Goal: Task Accomplishment & Management: Use online tool/utility

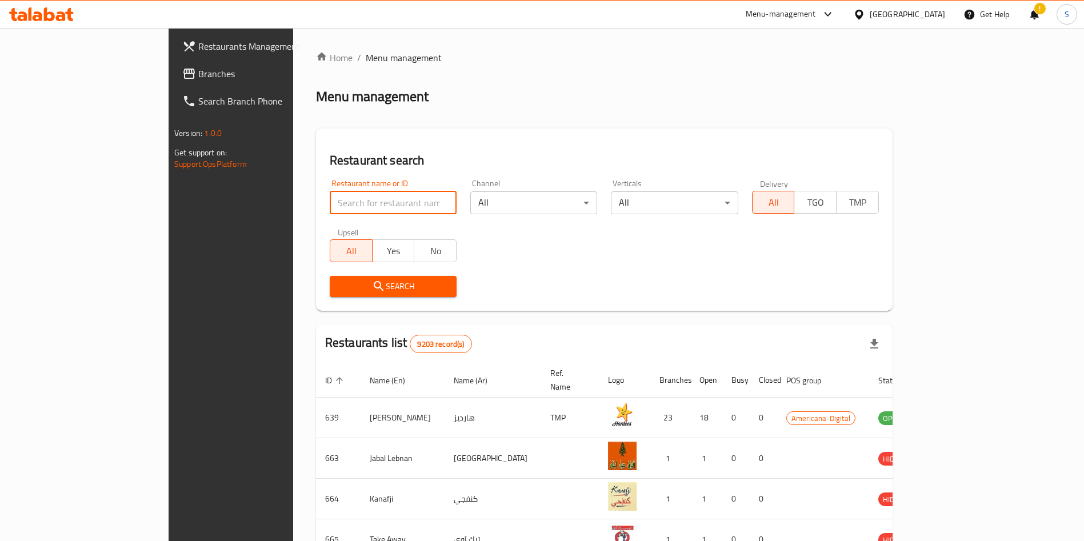
click at [330, 200] on input "search" at bounding box center [393, 203] width 127 height 23
type input "dairy q"
click button "Search" at bounding box center [393, 286] width 127 height 21
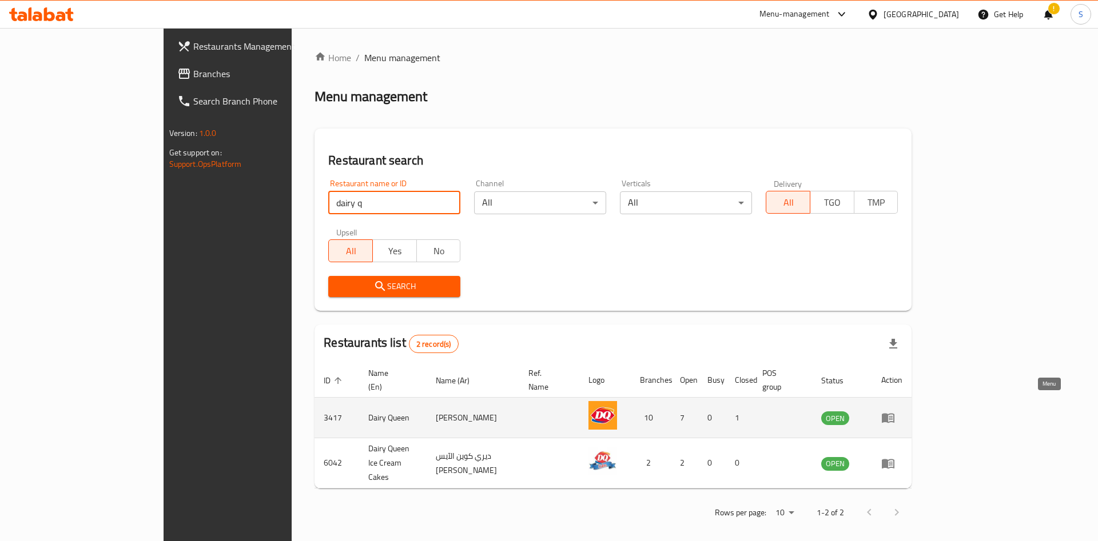
click at [894, 414] on icon "enhanced table" at bounding box center [888, 419] width 13 height 10
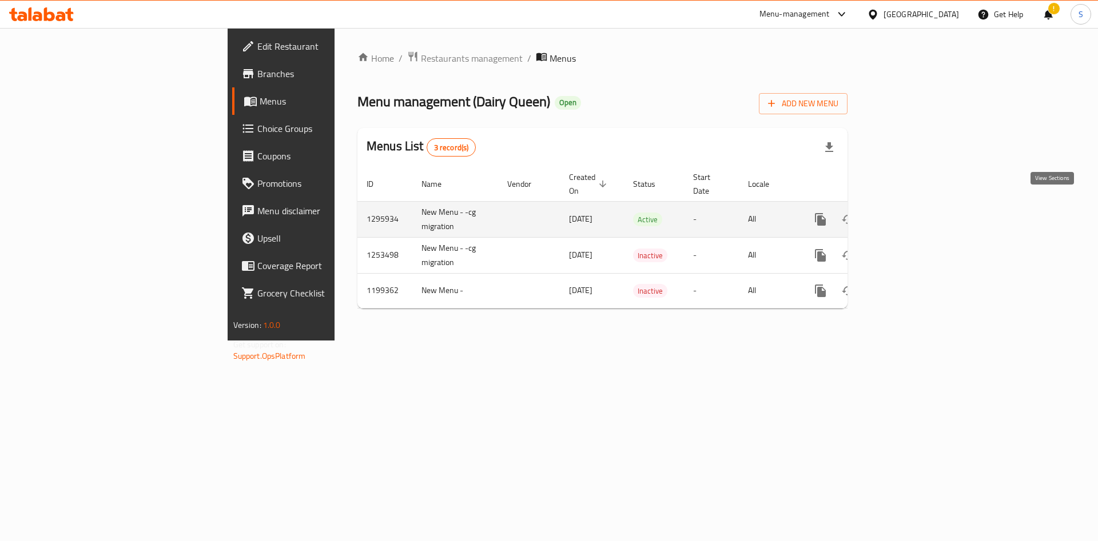
click at [916, 214] on link "enhanced table" at bounding box center [902, 219] width 27 height 27
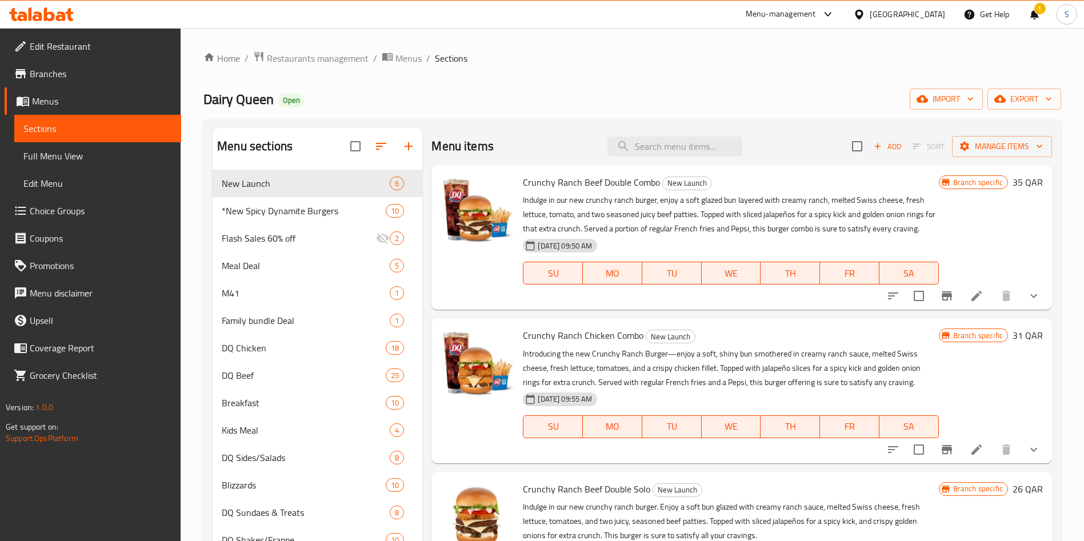
click at [82, 206] on span "Choice Groups" at bounding box center [101, 211] width 142 height 14
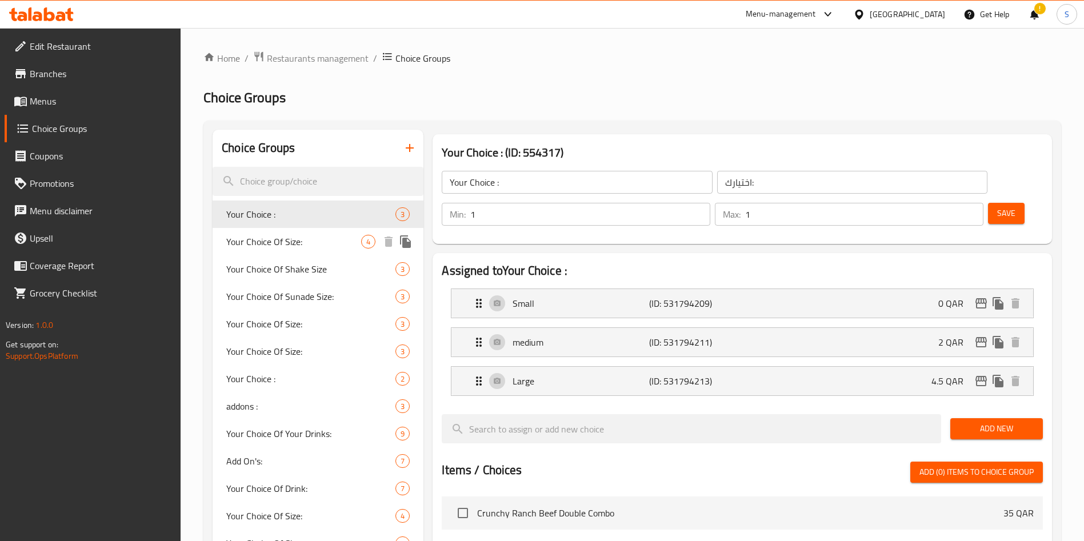
click at [281, 242] on span "Your Choice Of Size:" at bounding box center [293, 242] width 135 height 14
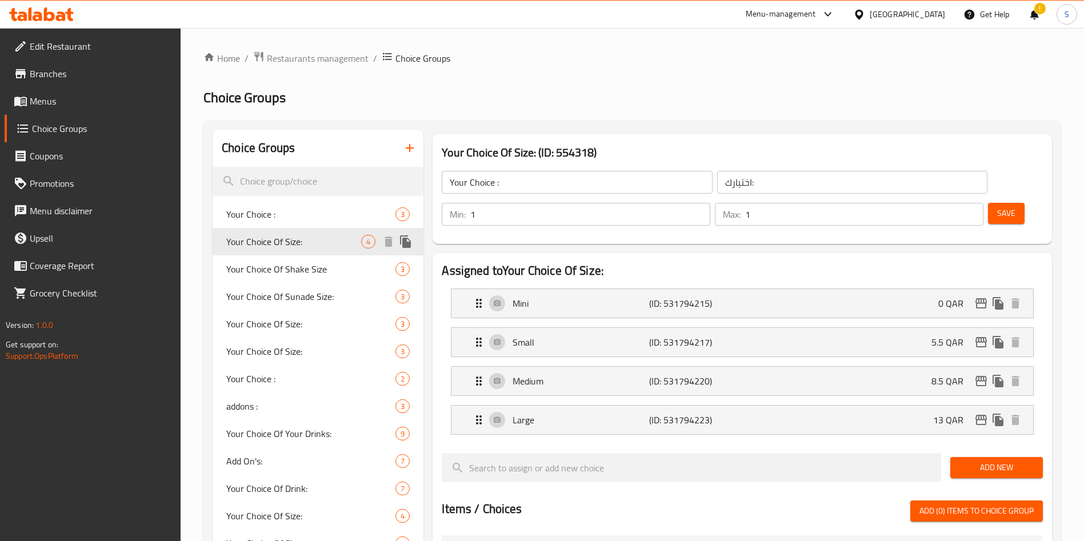
type input "Your Choice Of Size:"
type input "اختيارك من الحجم:"
click at [278, 214] on span "Your Choice :" at bounding box center [293, 215] width 135 height 14
type input "Your Choice :"
type input "اختيارك:"
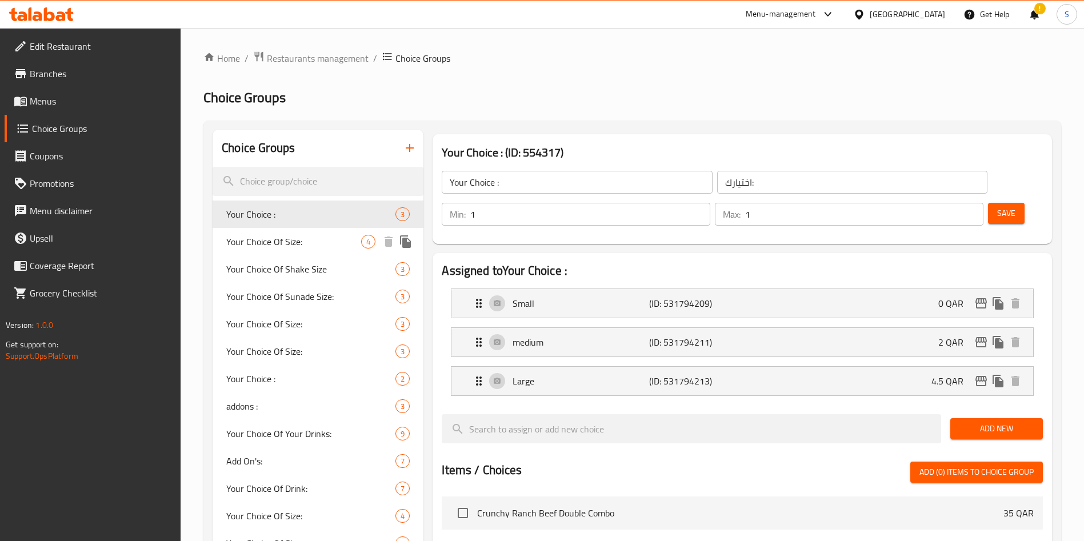
click at [269, 248] on span "Your Choice Of Size:" at bounding box center [293, 242] width 135 height 14
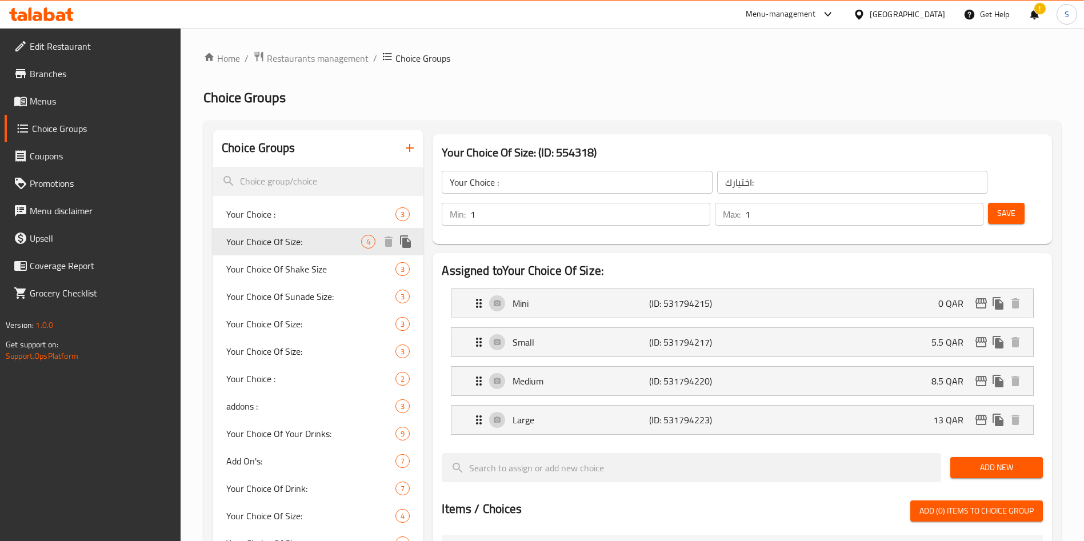
type input "Your Choice Of Size:"
type input "اختيارك من الحجم:"
click at [411, 151] on icon "button" at bounding box center [410, 148] width 14 height 14
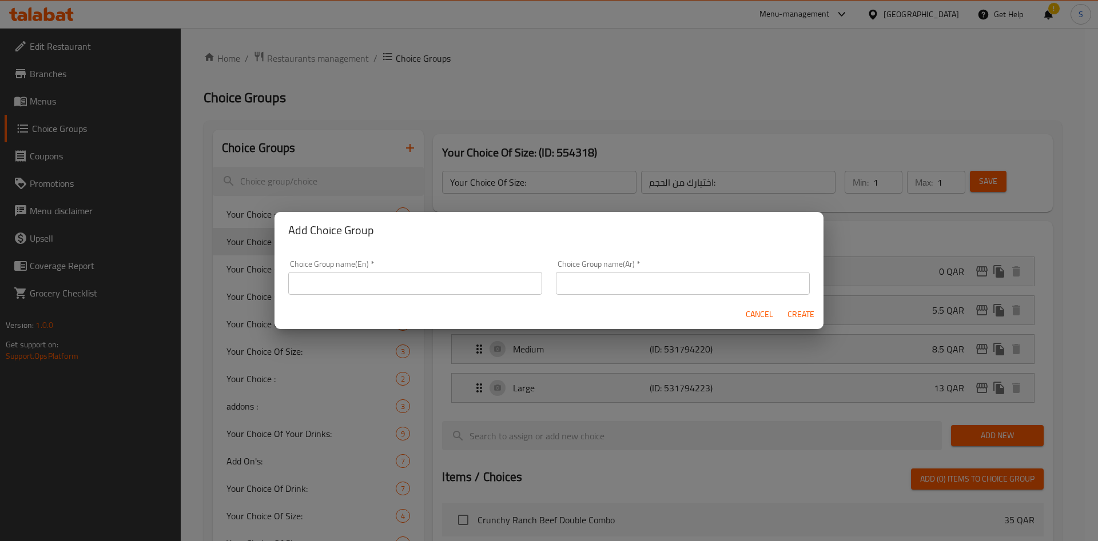
click at [394, 275] on input "text" at bounding box center [415, 283] width 254 height 23
type input "C"
drag, startPoint x: 354, startPoint y: 280, endPoint x: 276, endPoint y: 277, distance: 78.4
click at [276, 278] on div "Choice Group name(En)   * Meal Choice Choice Group name(En) * Choice Group name…" at bounding box center [548, 274] width 549 height 51
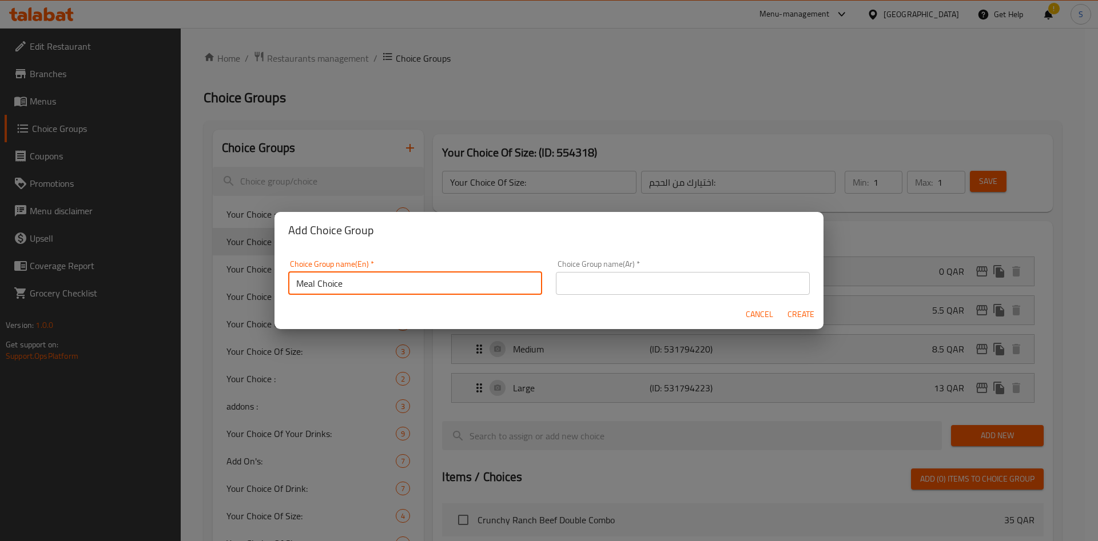
type input "Meal Choice"
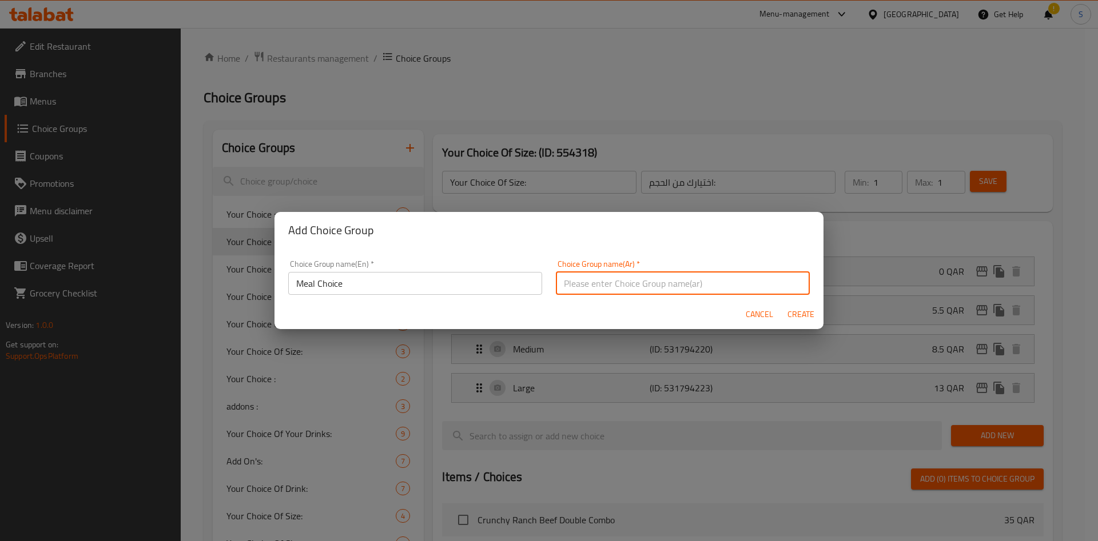
click at [579, 287] on input "text" at bounding box center [683, 283] width 254 height 23
paste input "Meal Choice"
type input "Meal Choice"
click at [805, 310] on span "Create" at bounding box center [800, 315] width 27 height 14
type input "Meal Choice"
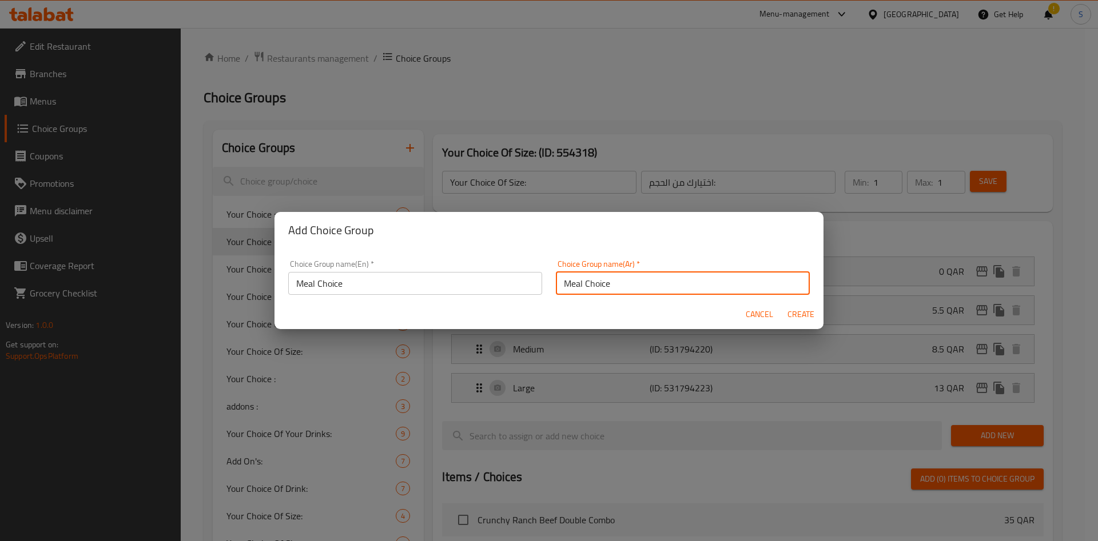
type input "Meal Choice"
type input "0"
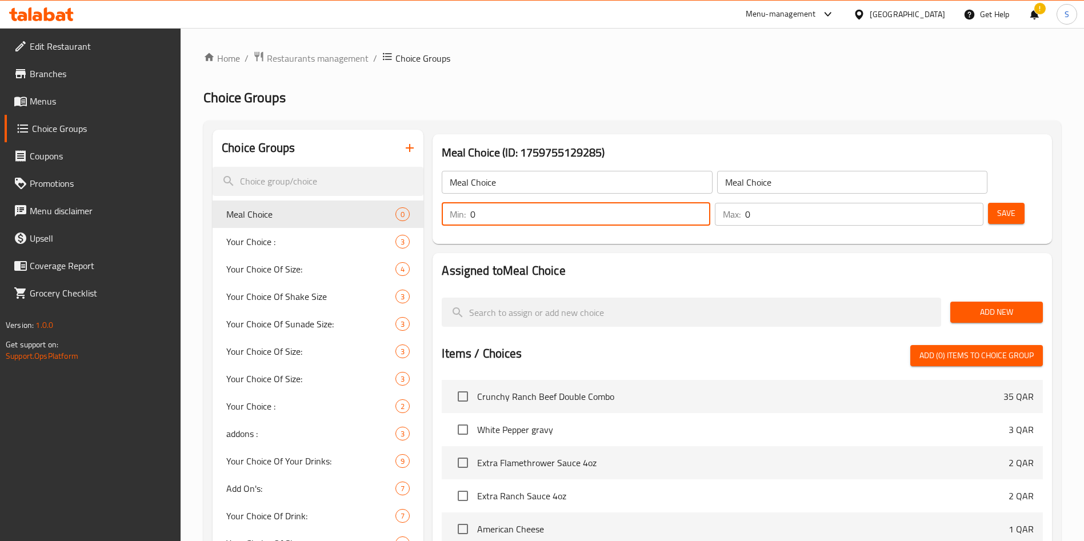
drag, startPoint x: 873, startPoint y: 188, endPoint x: 880, endPoint y: 189, distance: 7.0
click at [711, 203] on input "0" at bounding box center [590, 214] width 240 height 23
type input "1"
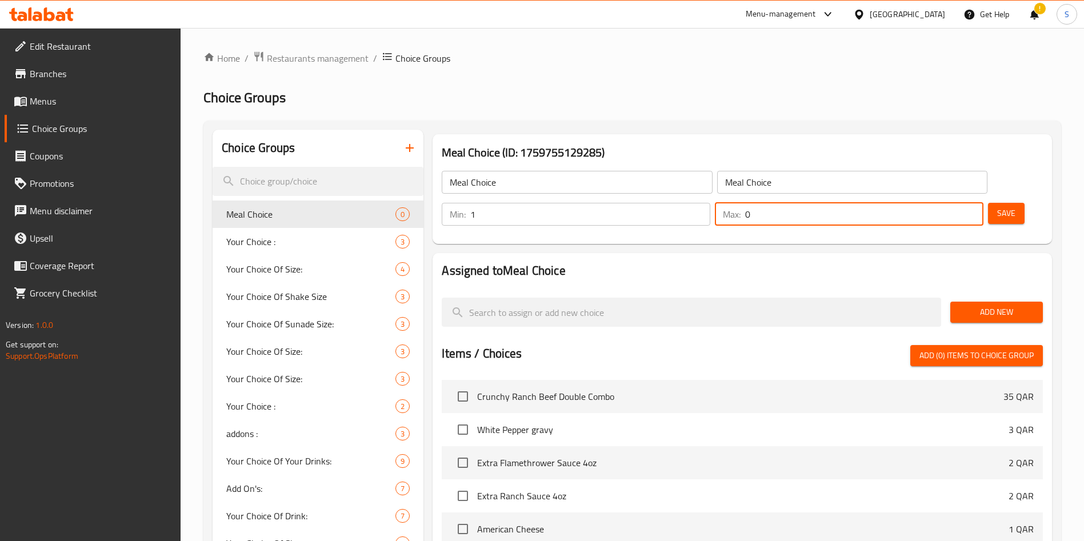
click at [946, 203] on input "0" at bounding box center [864, 214] width 238 height 23
type input "1"
click at [994, 305] on span "Add New" at bounding box center [997, 312] width 74 height 14
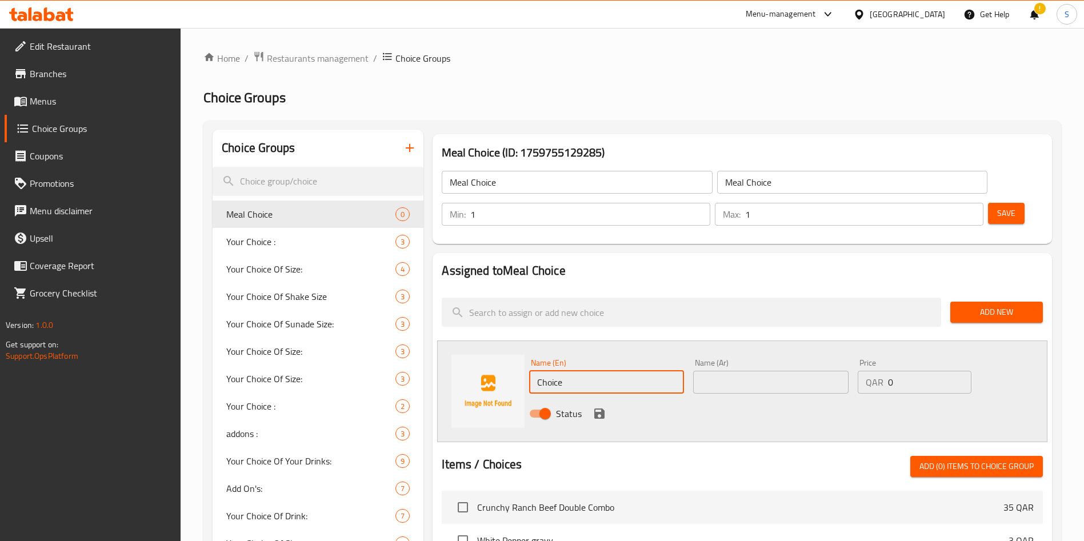
drag, startPoint x: 587, startPoint y: 351, endPoint x: 485, endPoint y: 340, distance: 102.3
click at [491, 347] on div "Name (En) Choice Name (En) Name (Ar) Name (Ar) Price QAR 0 Price Status" at bounding box center [742, 392] width 611 height 102
paste input "Small"
type input "Small"
click at [735, 361] on div "Name (Ar) Name (Ar)" at bounding box center [771, 376] width 164 height 44
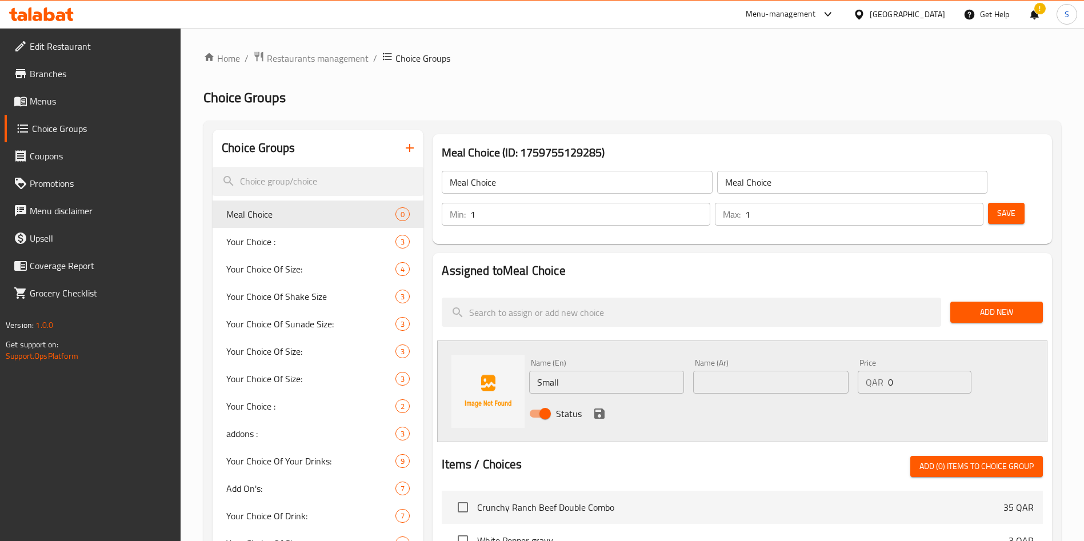
click at [734, 371] on input "text" at bounding box center [770, 382] width 155 height 23
paste input "صغير"
type input "صغير"
drag, startPoint x: 598, startPoint y: 376, endPoint x: 605, endPoint y: 376, distance: 7.4
click at [598, 409] on icon "save" at bounding box center [600, 414] width 10 height 10
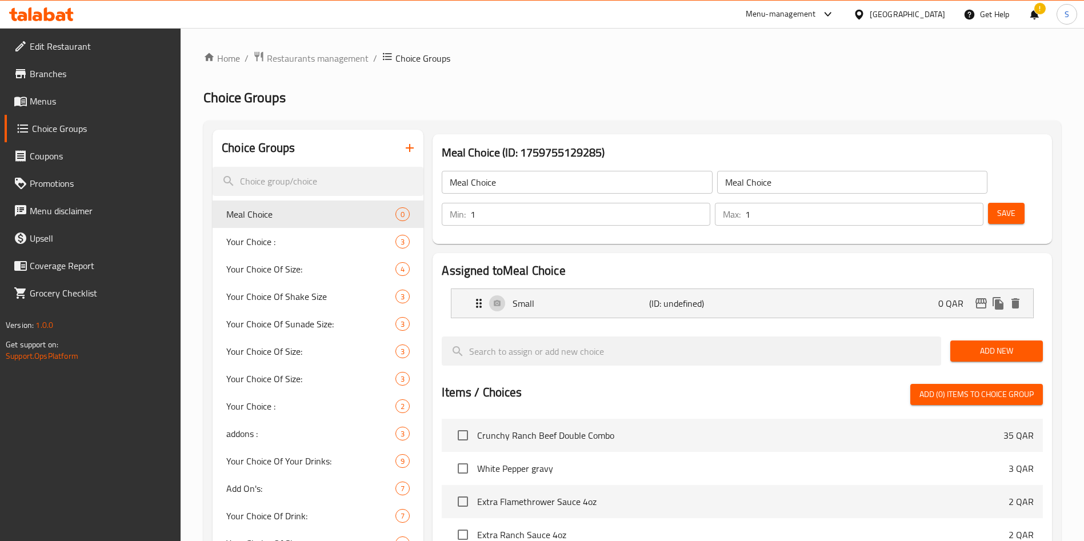
click at [1011, 344] on span "Add New" at bounding box center [997, 351] width 74 height 14
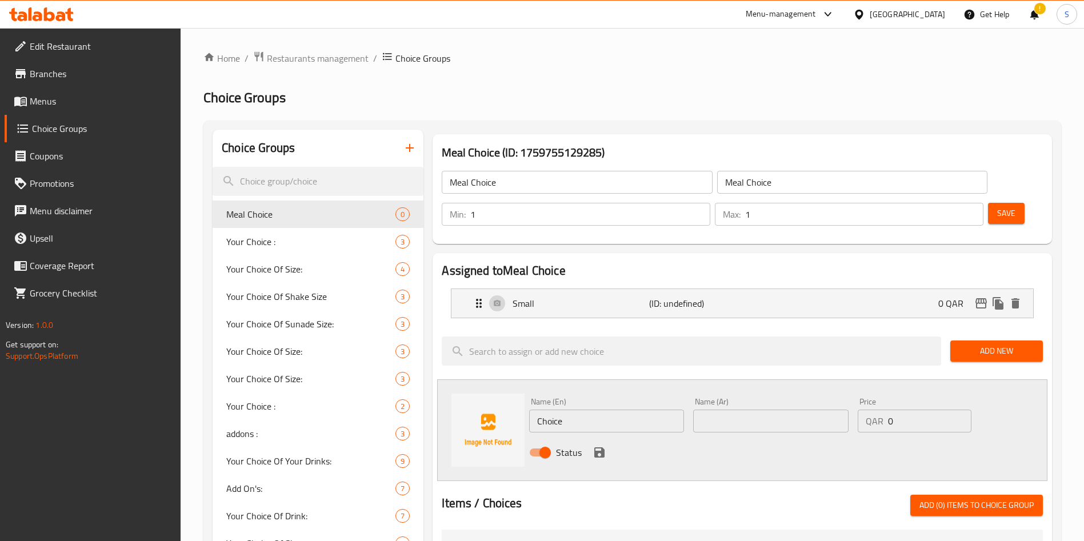
click at [504, 380] on div "Name (En) Choice Name (En) Name (Ar) Name (Ar) Price QAR 0 Price Status" at bounding box center [742, 431] width 611 height 102
paste input "Medium"
type input "Medium"
click at [749, 410] on input "text" at bounding box center [770, 421] width 155 height 23
paste input "وسط"
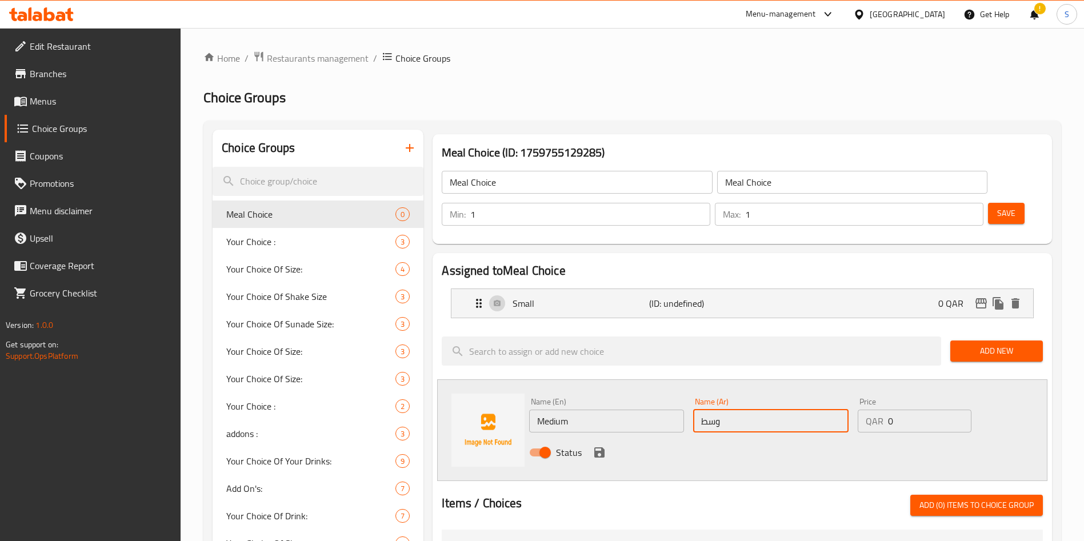
type input "وسط"
drag, startPoint x: 891, startPoint y: 385, endPoint x: 864, endPoint y: 384, distance: 26.9
click at [864, 410] on div "QAR 0 Price" at bounding box center [915, 421] width 114 height 23
type input "3"
click at [591, 444] on button "save" at bounding box center [599, 452] width 17 height 17
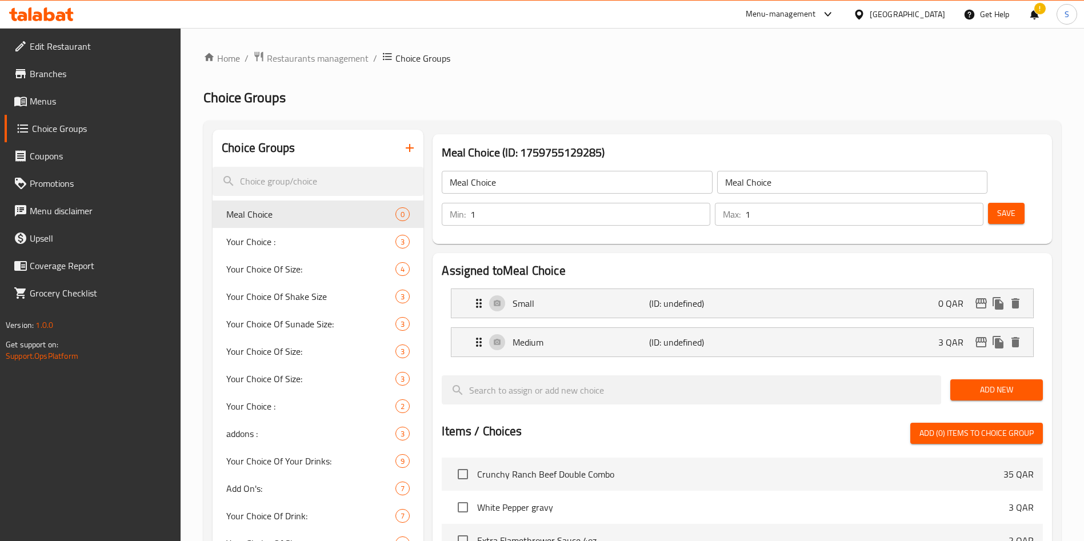
click at [991, 383] on span "Add New" at bounding box center [997, 390] width 74 height 14
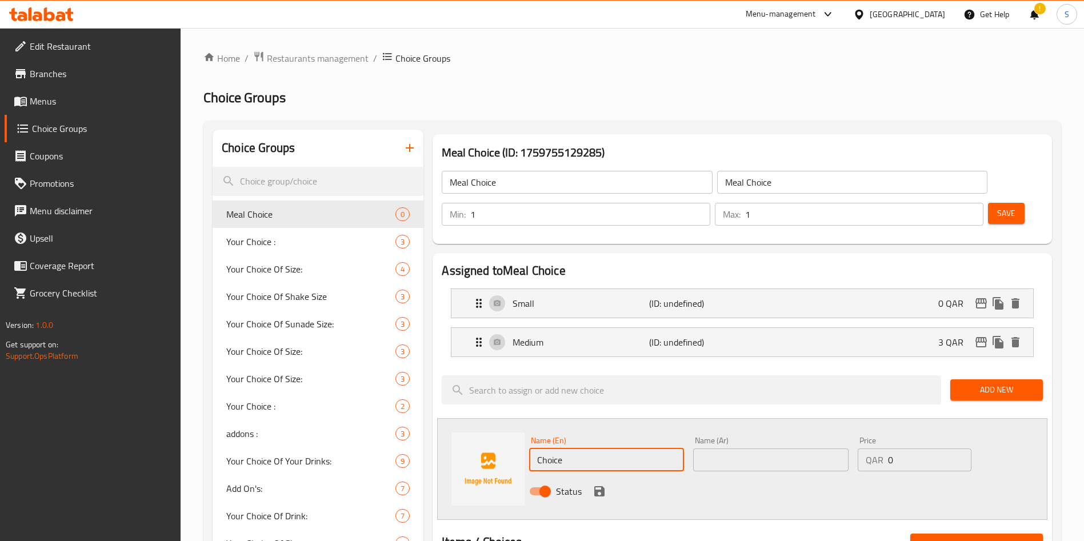
drag, startPoint x: 565, startPoint y: 422, endPoint x: 511, endPoint y: 416, distance: 55.2
click at [511, 418] on div "Name (En) Choice Name (En) Name (Ar) Name (Ar) Price QAR 0 Price Status" at bounding box center [742, 469] width 611 height 102
paste input "Larg"
type input "Large"
click at [799, 449] on input "text" at bounding box center [770, 460] width 155 height 23
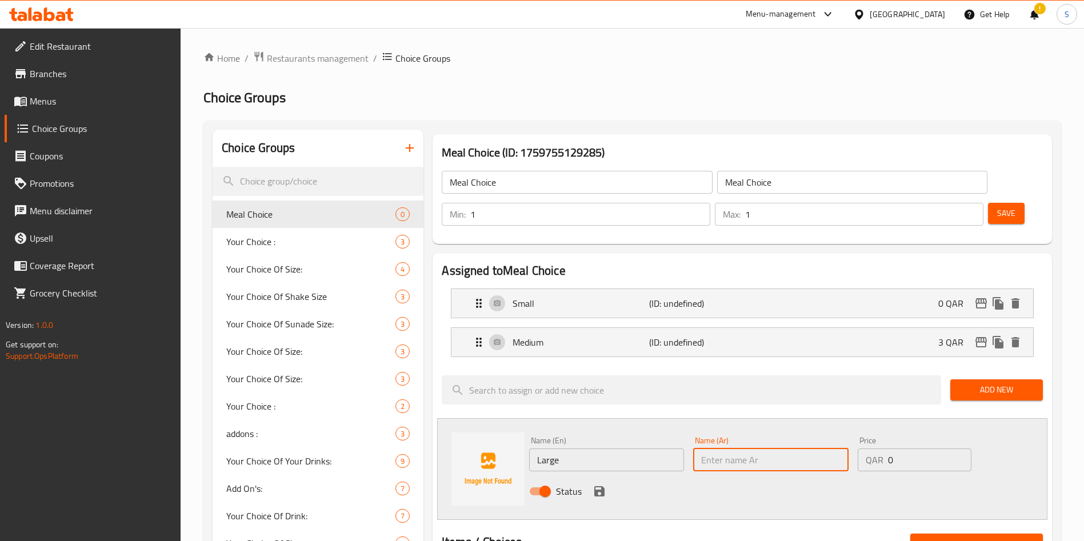
paste input "كبير"
type input "كبير"
click at [870, 449] on div "QAR 0 Price" at bounding box center [915, 460] width 114 height 23
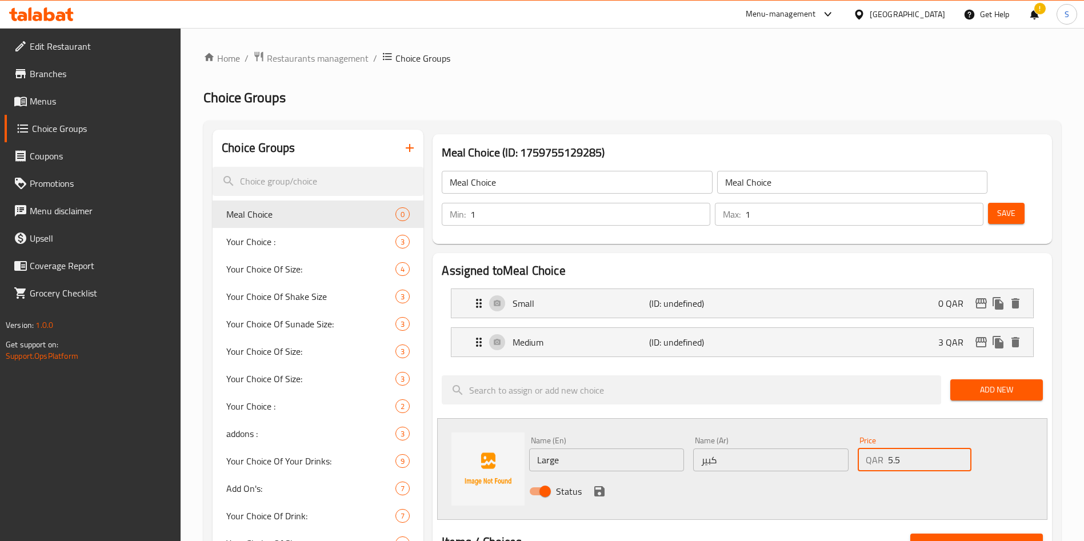
type input "5.5"
click at [604, 486] on icon "save" at bounding box center [600, 491] width 10 height 10
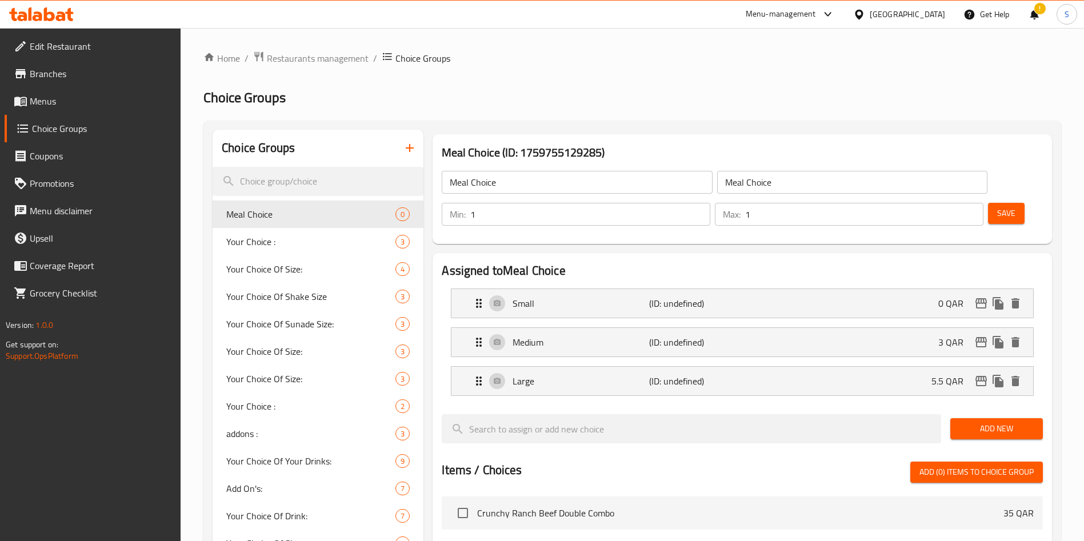
click at [998, 206] on span "Save" at bounding box center [1007, 213] width 18 height 14
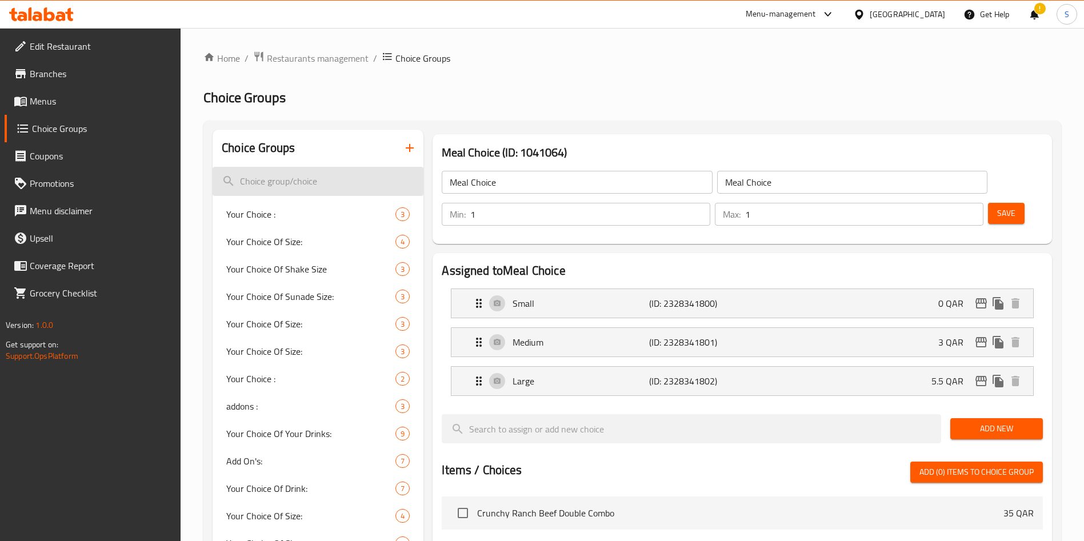
drag, startPoint x: 512, startPoint y: 186, endPoint x: 388, endPoint y: 170, distance: 125.6
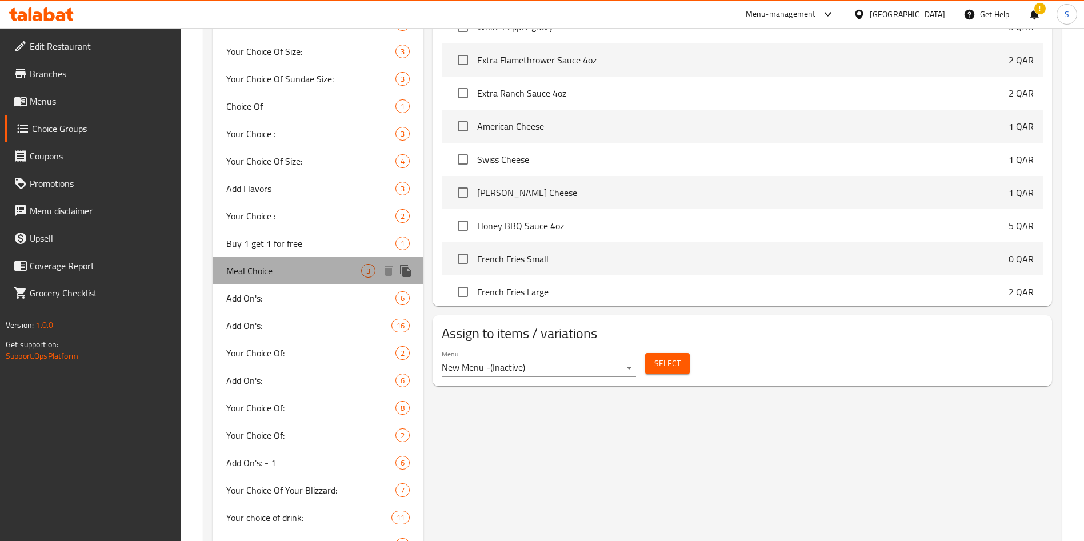
click at [268, 270] on span "Meal Choice" at bounding box center [293, 271] width 135 height 14
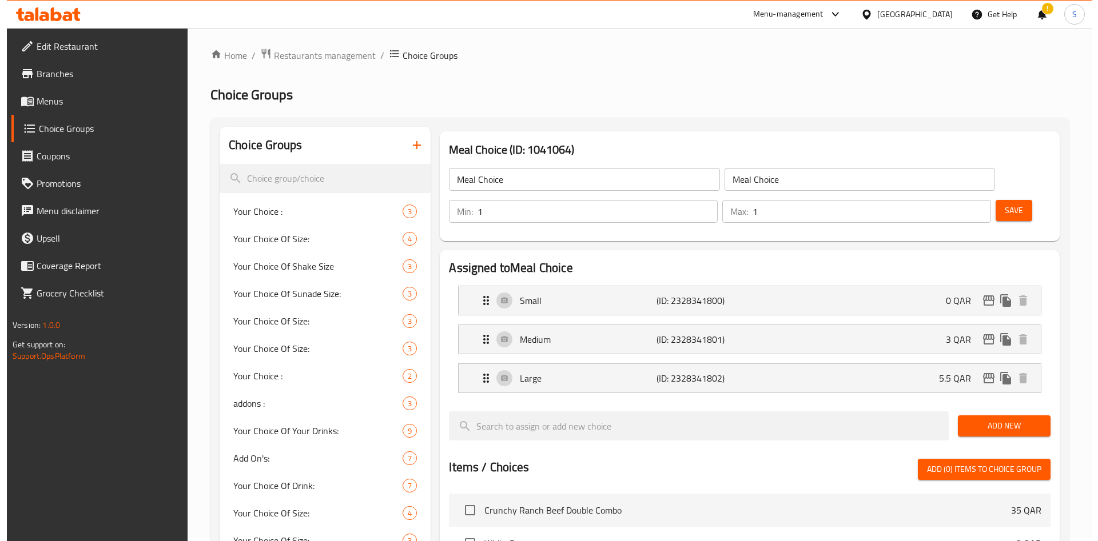
scroll to position [0, 0]
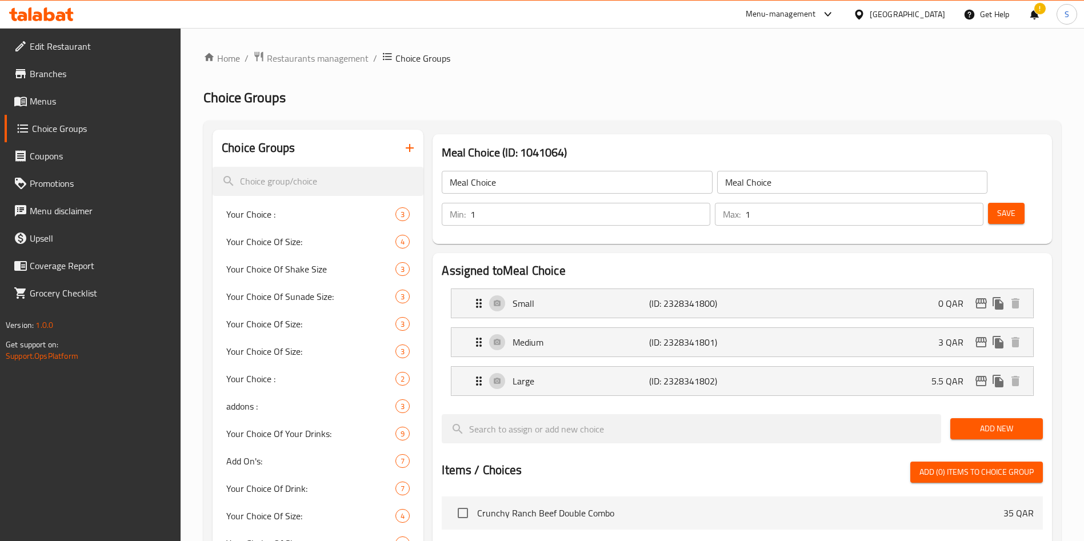
click at [416, 146] on icon "button" at bounding box center [410, 148] width 14 height 14
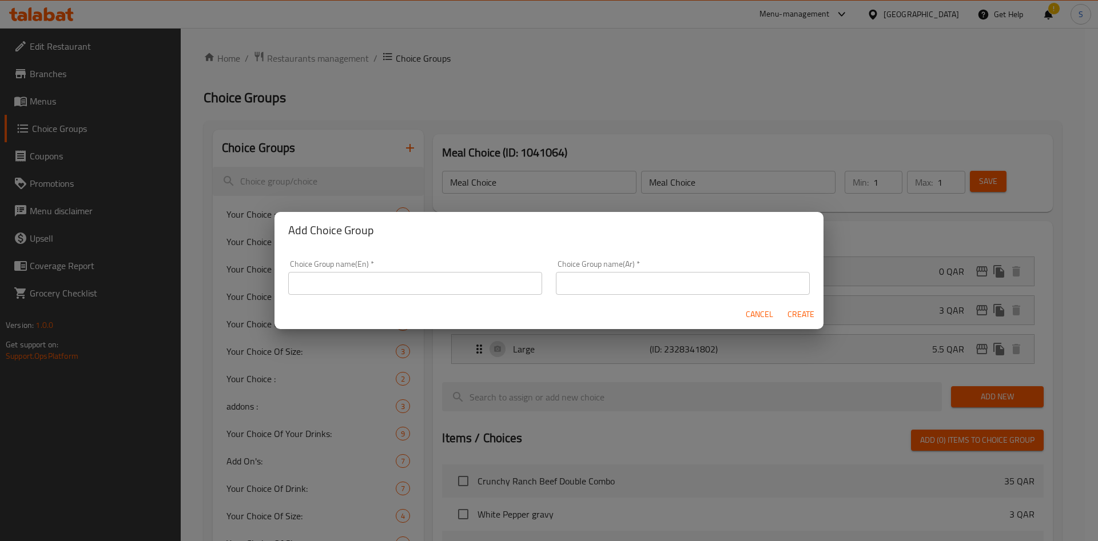
click at [392, 284] on input "text" at bounding box center [415, 283] width 254 height 23
click at [378, 286] on input "text" at bounding box center [415, 283] width 254 height 23
click at [352, 277] on input "text" at bounding box center [415, 283] width 254 height 23
type input "N"
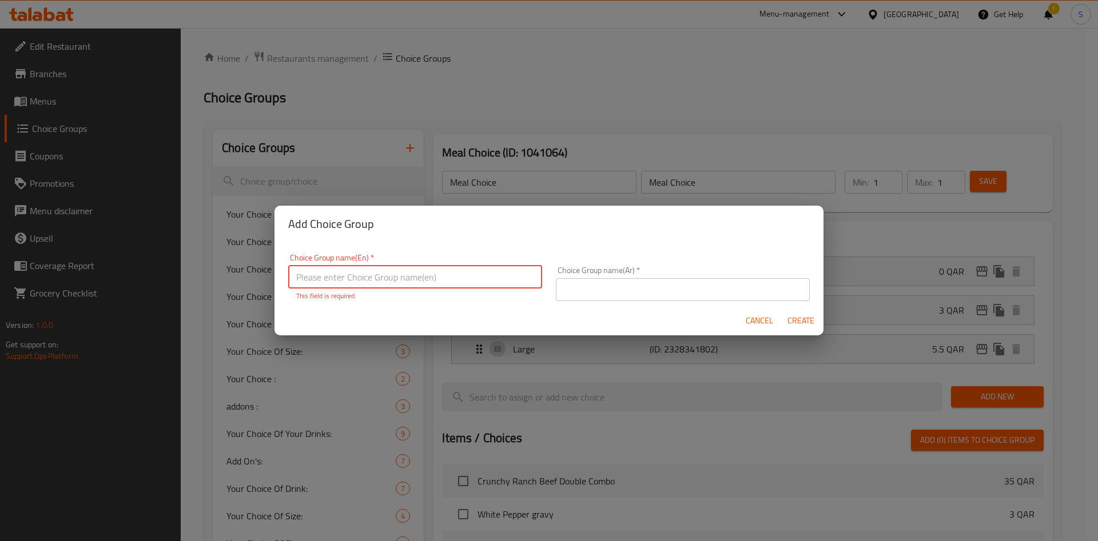
type input "s"
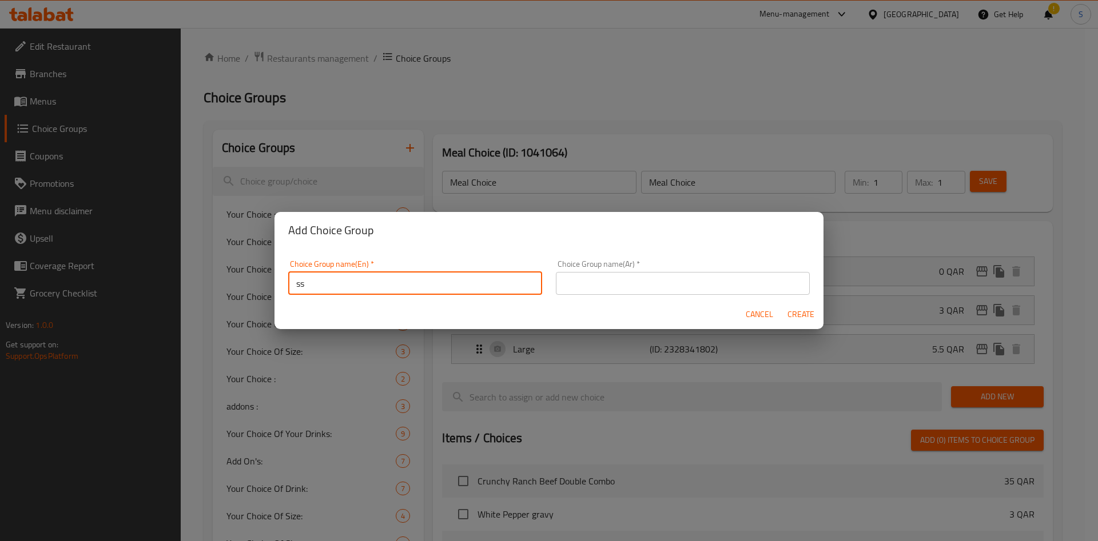
type input "s"
type input "d"
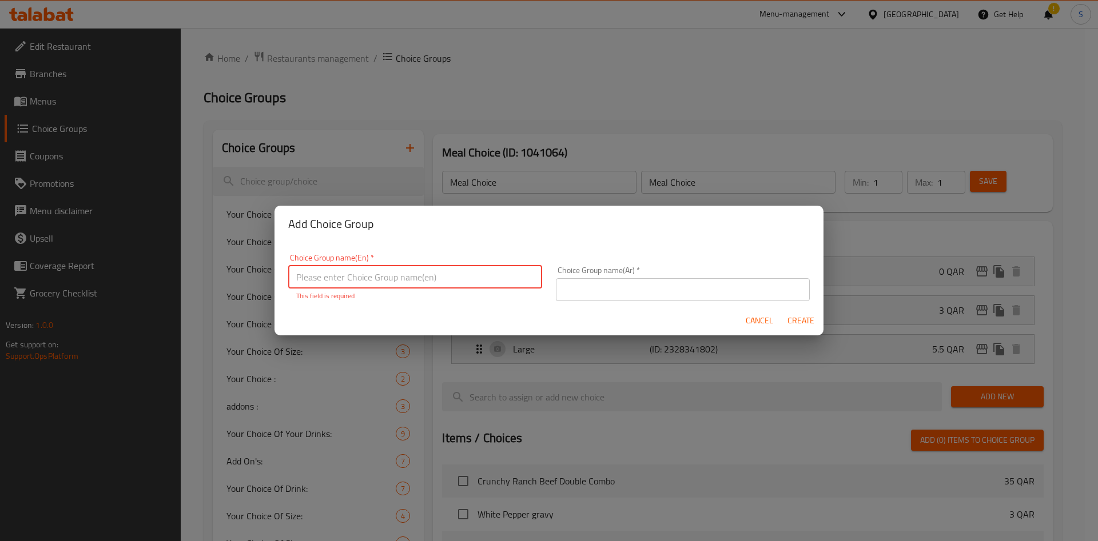
type input "n"
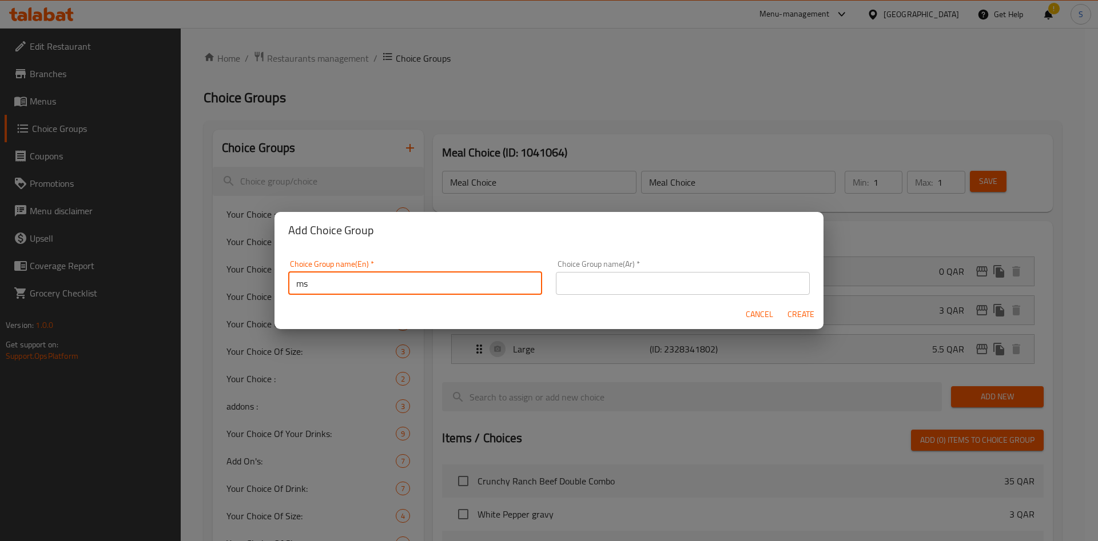
type input "m"
